Goal: Task Accomplishment & Management: Use online tool/utility

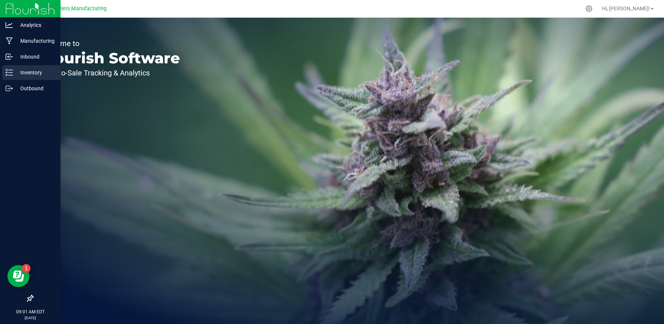
click at [15, 72] on p "Inventory" at bounding box center [35, 72] width 44 height 9
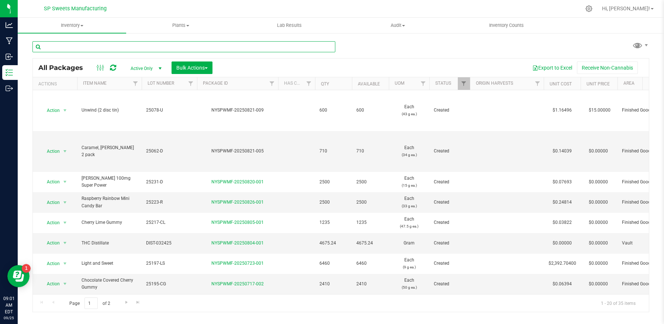
click at [107, 44] on input "text" at bounding box center [183, 46] width 303 height 11
type input "25195"
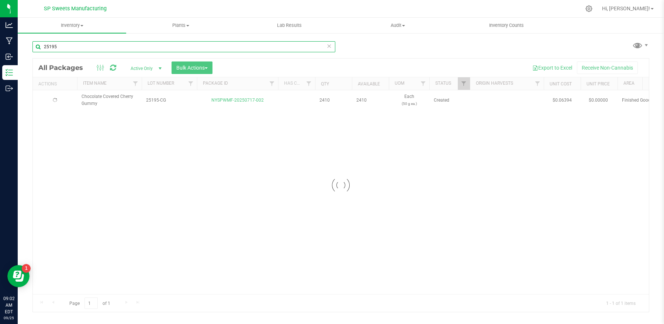
type input "[DATE]"
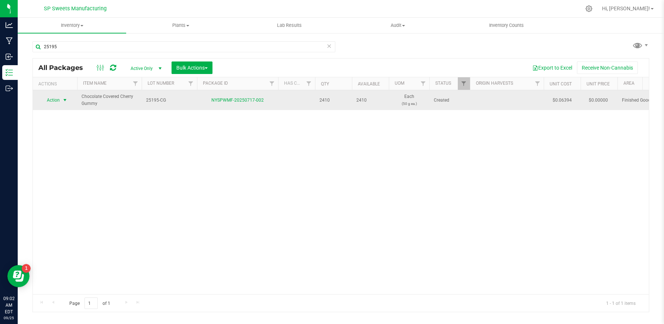
click at [45, 100] on span "Action" at bounding box center [50, 100] width 20 height 10
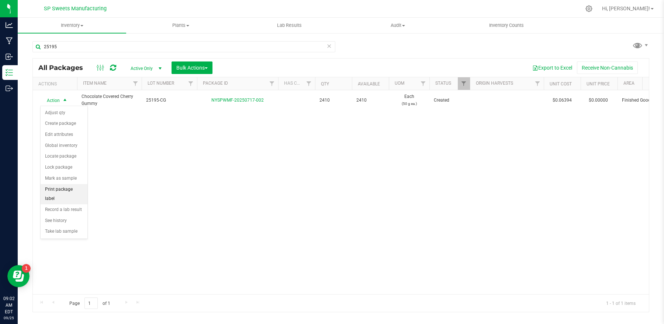
click at [72, 189] on li "Print package label" at bounding box center [64, 194] width 47 height 20
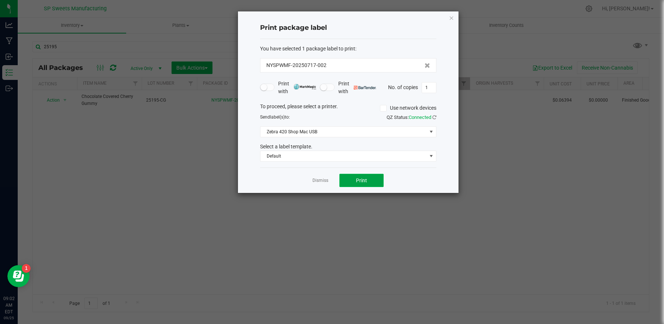
click at [369, 179] on button "Print" at bounding box center [361, 180] width 44 height 13
click at [429, 86] on input "1" at bounding box center [429, 88] width 14 height 10
type input "9"
type input "199"
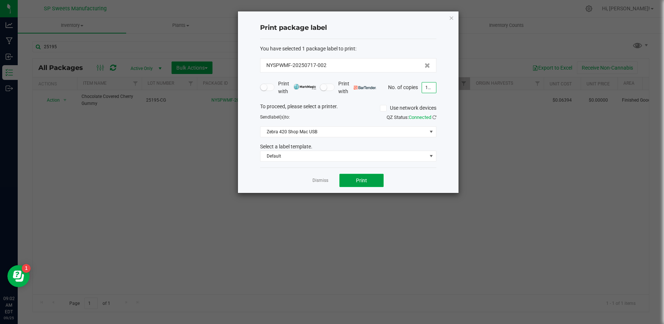
click at [369, 183] on button "Print" at bounding box center [361, 180] width 44 height 13
